Goal: Information Seeking & Learning: Check status

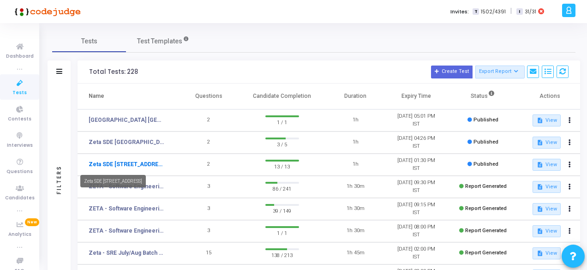
click at [115, 168] on link "Zeta SDE [STREET_ADDRESS]" at bounding box center [127, 164] width 77 height 8
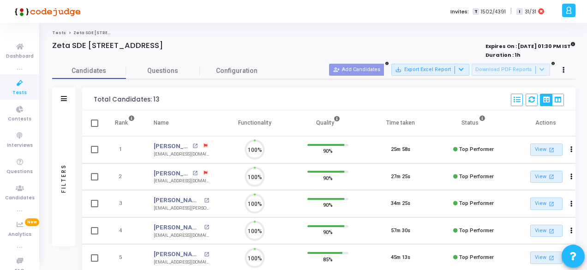
scroll to position [19, 23]
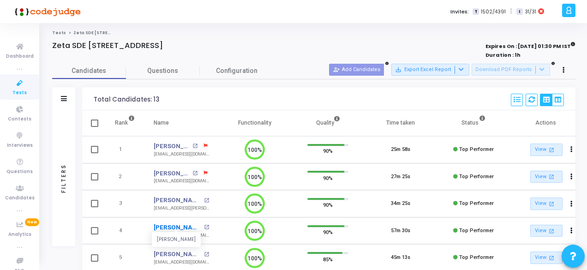
click at [177, 228] on link "[PERSON_NAME]" at bounding box center [178, 227] width 48 height 9
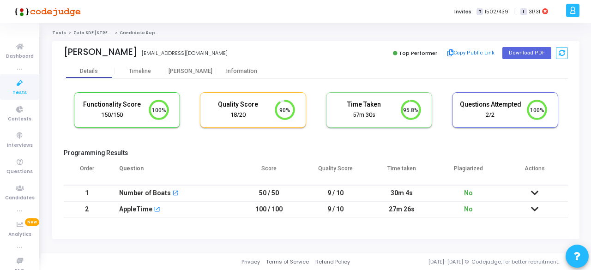
click at [534, 191] on icon at bounding box center [534, 193] width 7 height 6
